Goal: Book appointment/travel/reservation

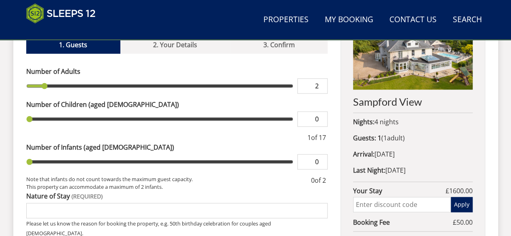
type input "2"
click at [321, 78] on input "2" at bounding box center [312, 85] width 30 height 15
type input "2"
type input "3"
click at [321, 78] on input "3" at bounding box center [312, 85] width 30 height 15
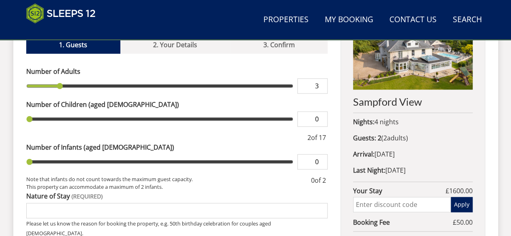
type input "3"
type input "4"
click at [321, 78] on input "4" at bounding box center [312, 85] width 30 height 15
type input "4"
type input "5"
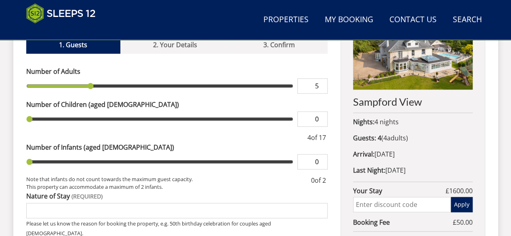
click at [321, 78] on input "5" at bounding box center [312, 85] width 30 height 15
type input "5"
type input "6"
click at [321, 78] on input "6" at bounding box center [312, 85] width 30 height 15
type input "6"
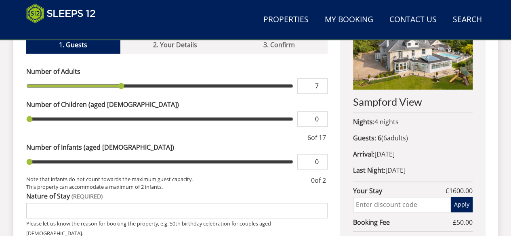
type input "7"
click at [321, 78] on input "7" at bounding box center [312, 85] width 30 height 15
type input "7"
type input "8"
click at [321, 78] on input "8" at bounding box center [312, 85] width 30 height 15
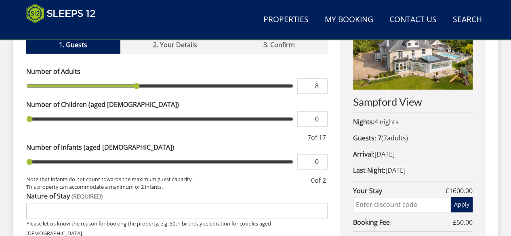
type input "8"
type input "10"
click at [321, 78] on input "10" at bounding box center [312, 85] width 30 height 15
type input "10"
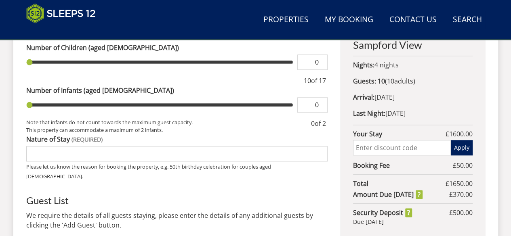
scroll to position [448, 0]
